Goal: Transaction & Acquisition: Purchase product/service

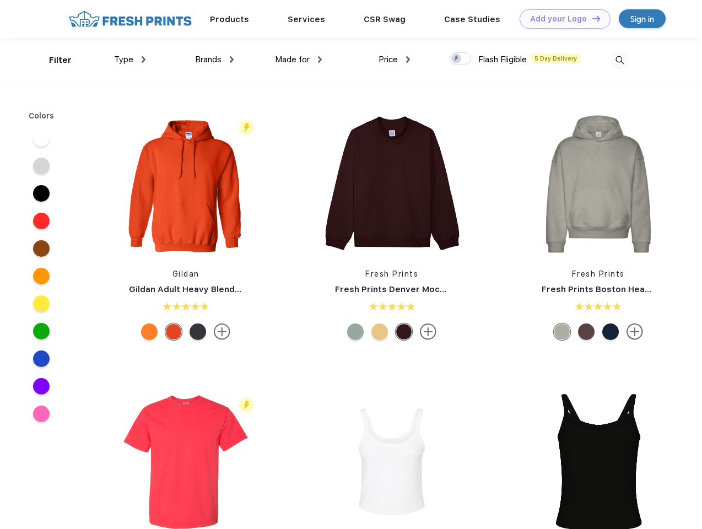
click at [561, 19] on link "Add your Logo Design Tool" at bounding box center [565, 18] width 91 height 19
click at [0, 0] on div "Design Tool" at bounding box center [0, 0] width 0 height 0
click at [591, 18] on link "Add your Logo Design Tool" at bounding box center [565, 18] width 91 height 19
click at [53, 60] on div "Filter" at bounding box center [60, 60] width 23 height 13
click at [130, 60] on span "Type" at bounding box center [123, 60] width 19 height 10
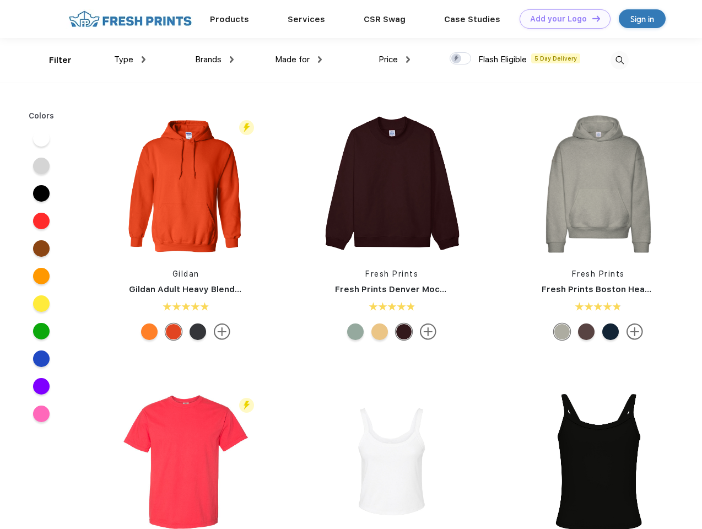
click at [214, 60] on span "Brands" at bounding box center [208, 60] width 26 height 10
click at [299, 60] on span "Made for" at bounding box center [292, 60] width 35 height 10
click at [395, 60] on span "Price" at bounding box center [388, 60] width 19 height 10
click at [461, 59] on div at bounding box center [460, 58] width 21 height 12
click at [457, 59] on input "checkbox" at bounding box center [453, 55] width 7 height 7
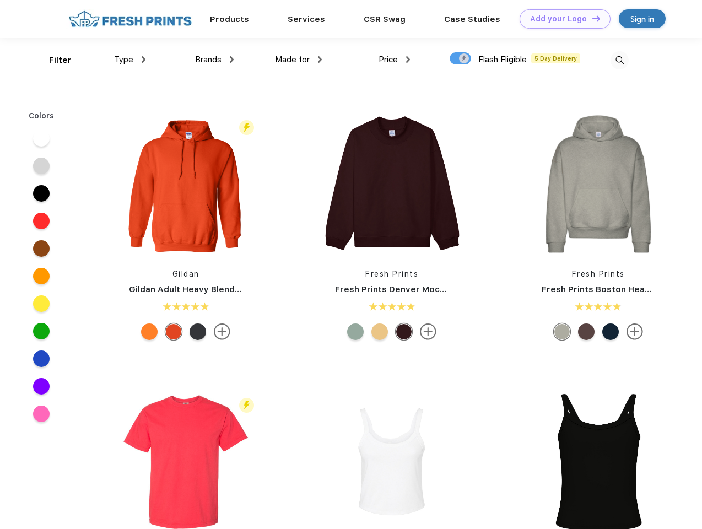
click at [619, 60] on img at bounding box center [620, 60] width 18 height 18
